Goal: Information Seeking & Learning: Compare options

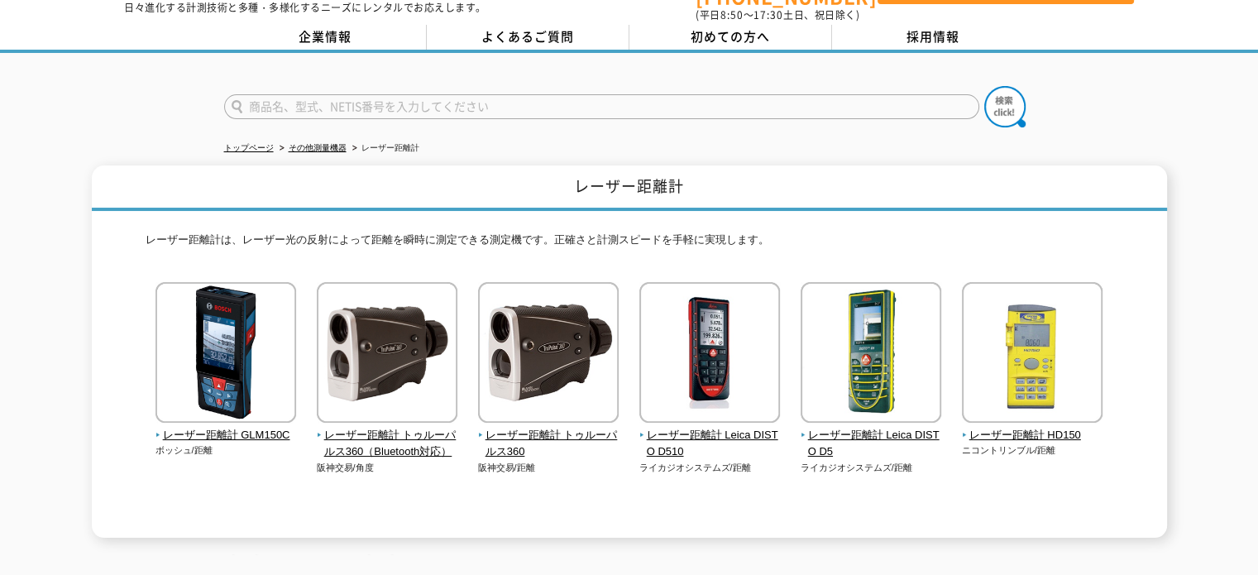
scroll to position [83, 0]
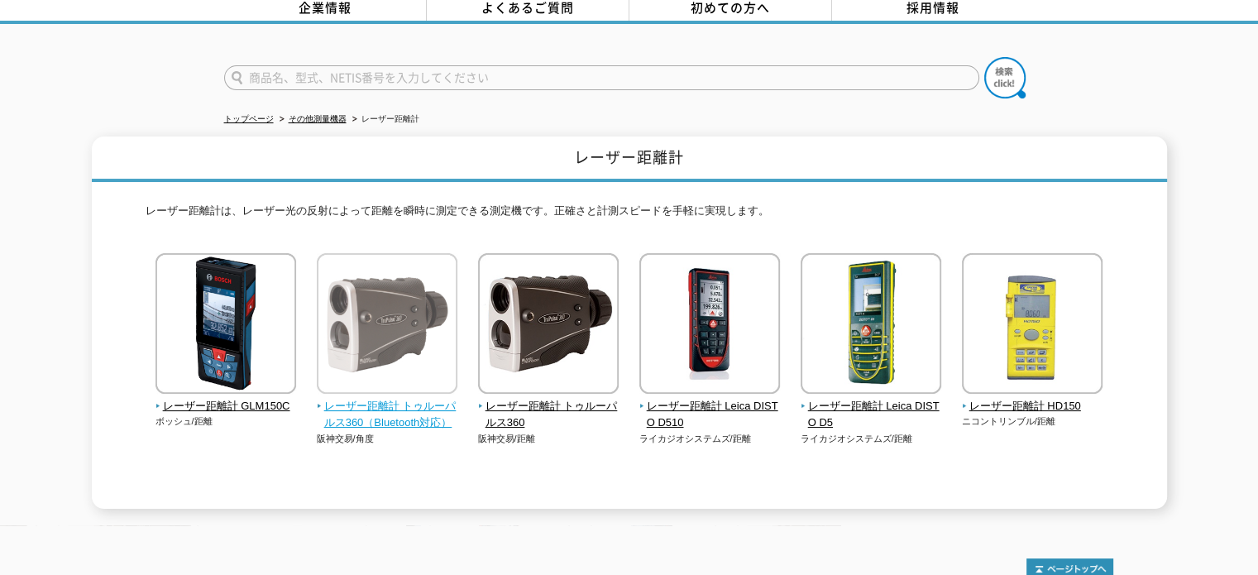
click at [443, 296] on img at bounding box center [387, 325] width 141 height 145
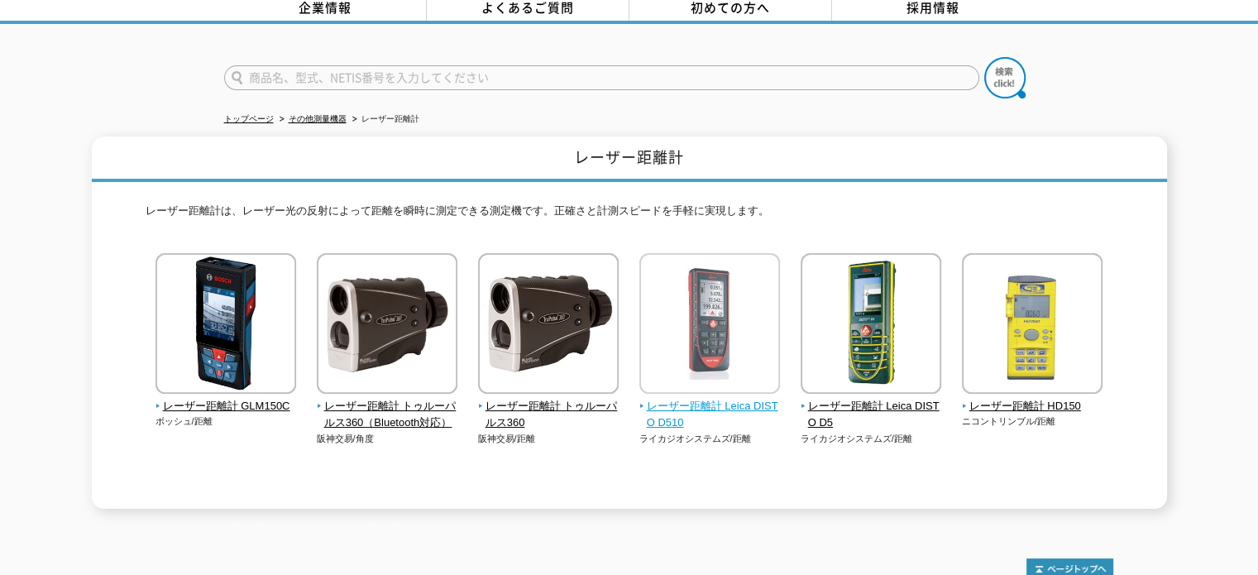
click at [744, 350] on img at bounding box center [709, 325] width 141 height 145
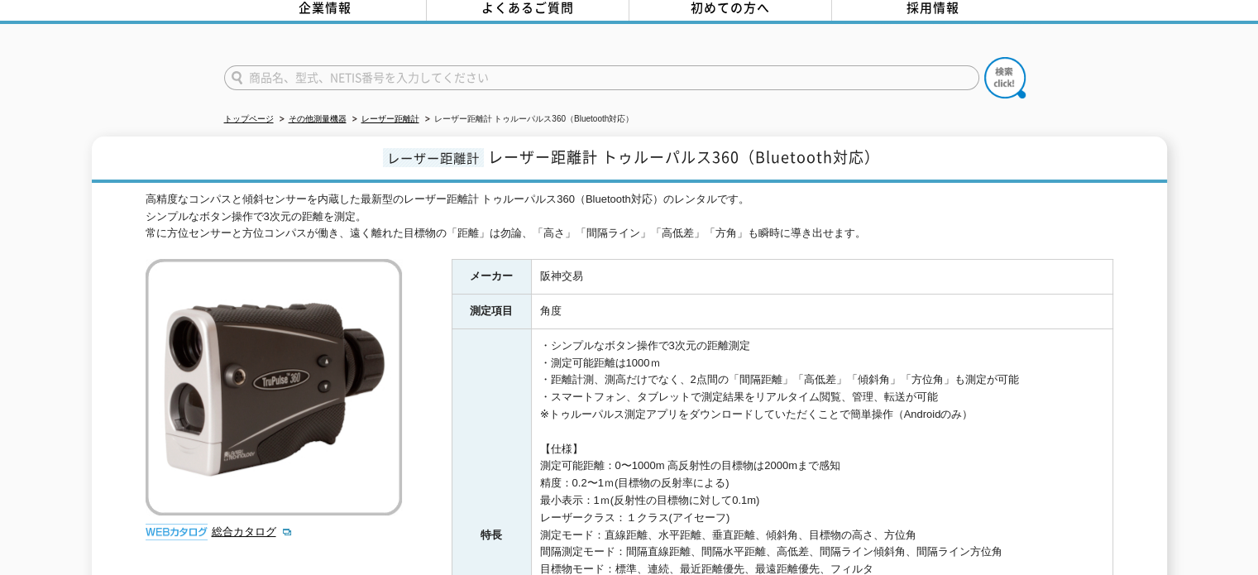
scroll to position [165, 0]
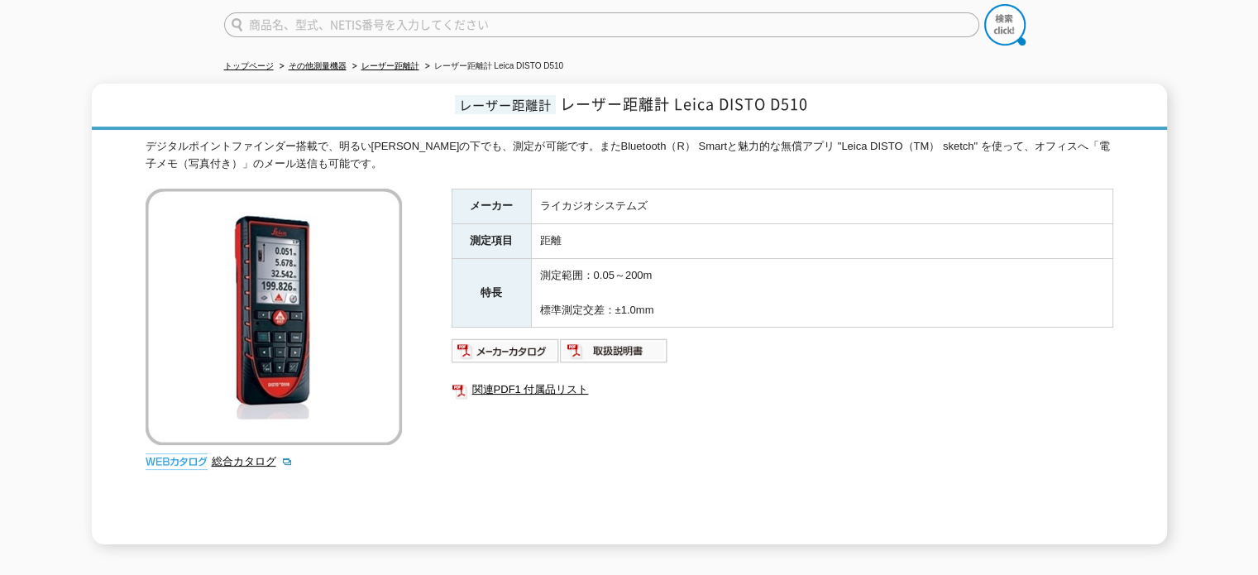
scroll to position [165, 0]
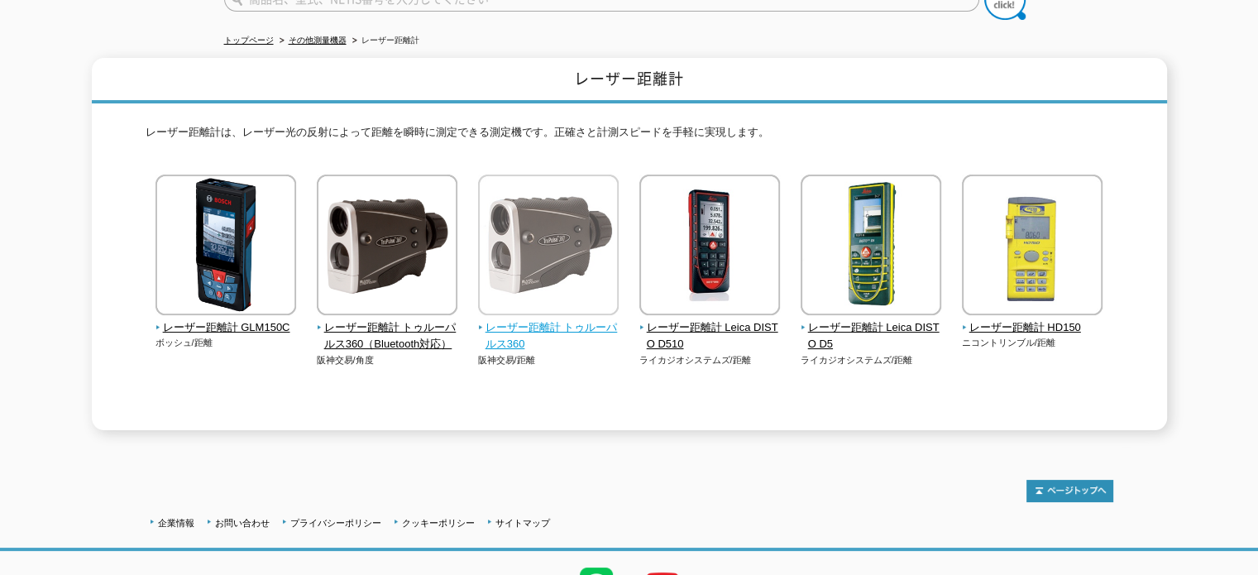
scroll to position [165, 0]
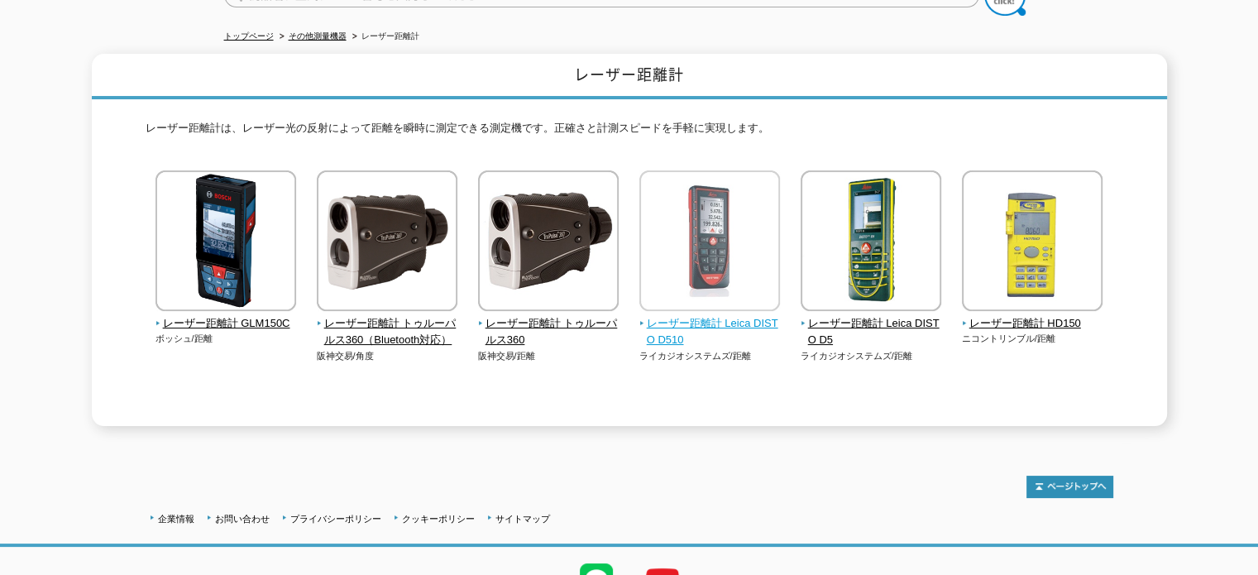
click at [700, 315] on span "レーザー距離計 Leica DISTO D510" at bounding box center [709, 332] width 141 height 35
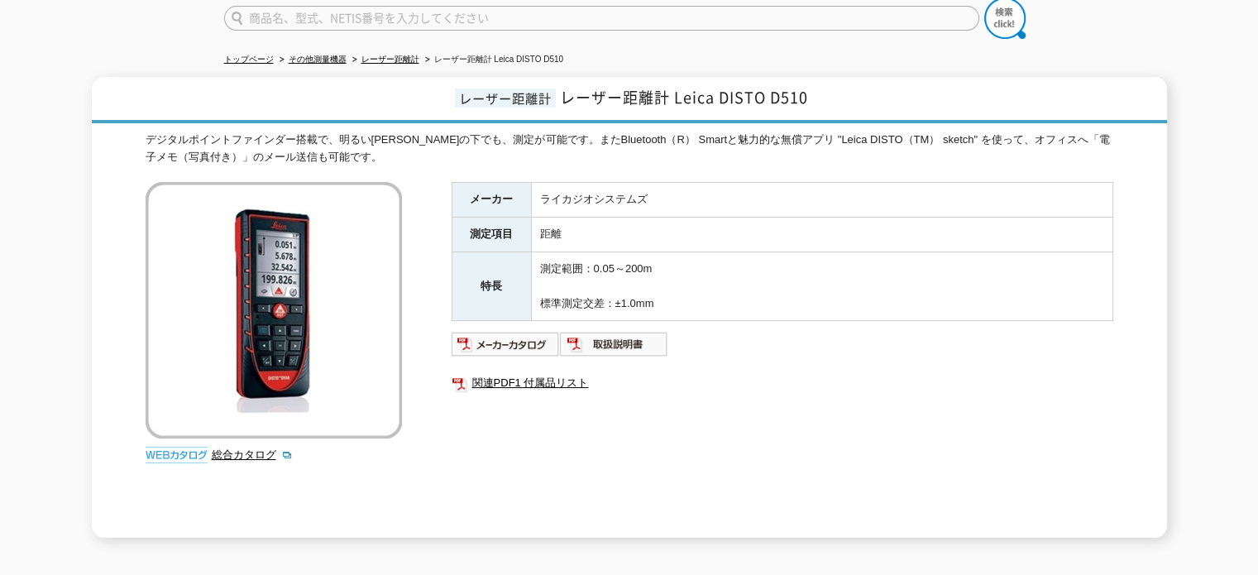
scroll to position [165, 0]
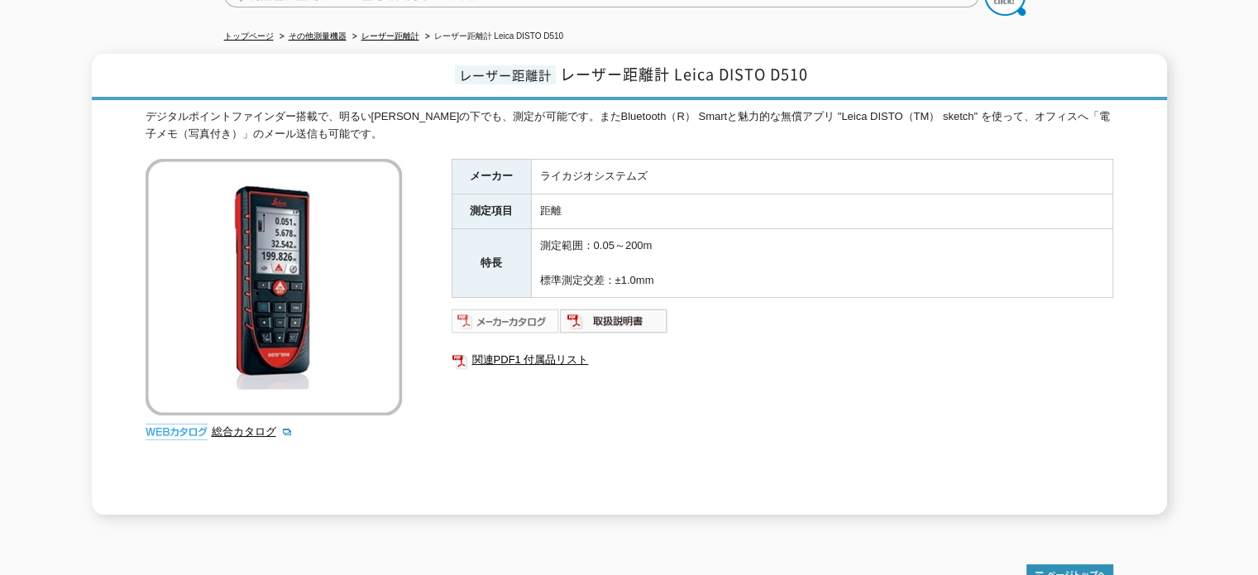
click at [519, 308] on img at bounding box center [505, 321] width 108 height 26
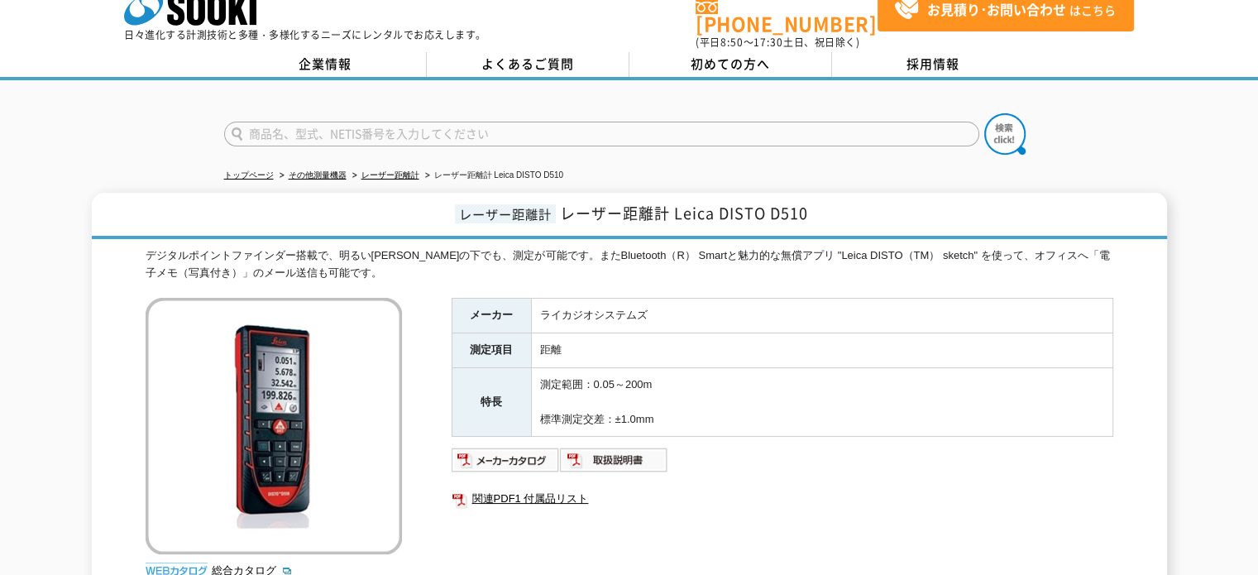
scroll to position [0, 0]
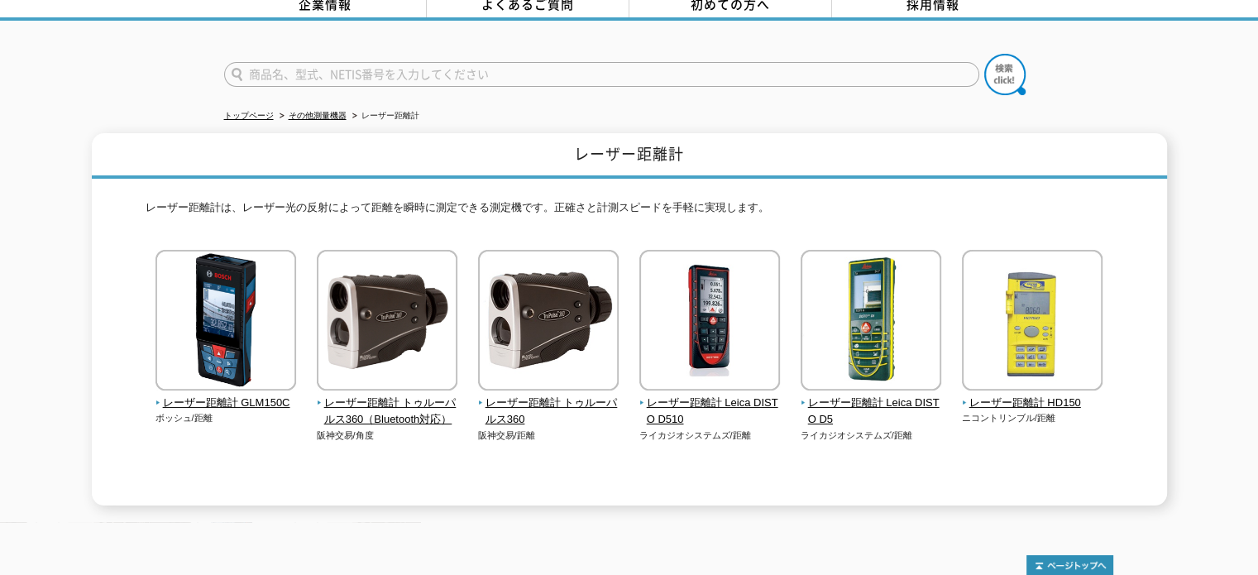
scroll to position [83, 0]
